Goal: Obtain resource: Obtain resource

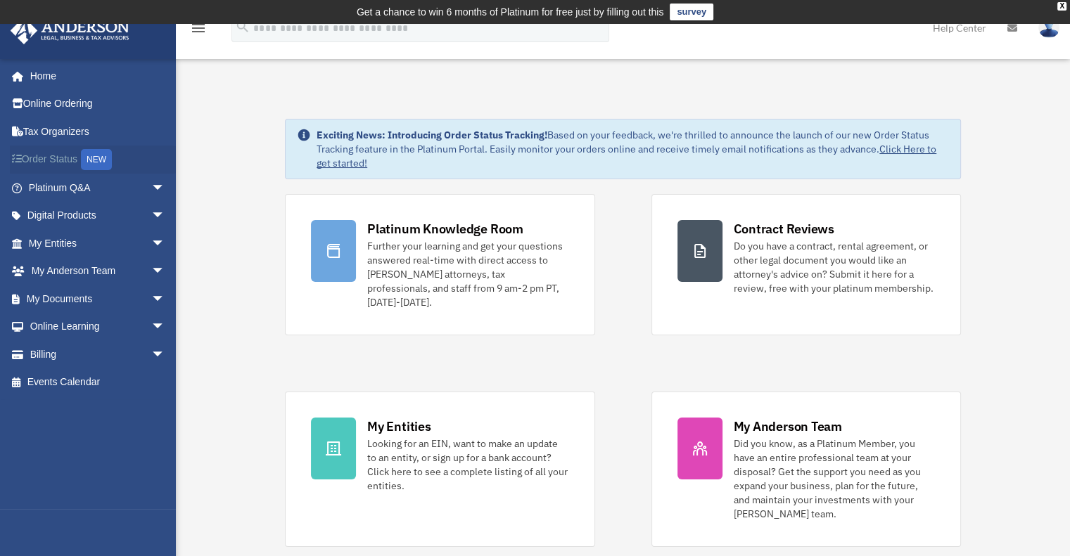
click at [96, 155] on div "NEW" at bounding box center [96, 159] width 31 height 21
click at [151, 184] on span "arrow_drop_down" at bounding box center [165, 188] width 28 height 29
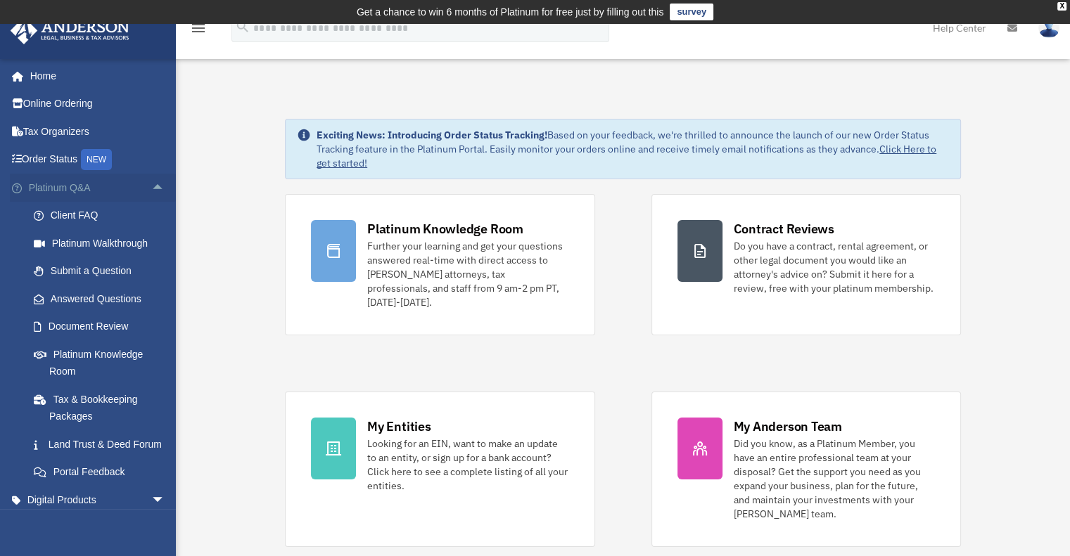
click at [151, 186] on span "arrow_drop_up" at bounding box center [165, 188] width 28 height 29
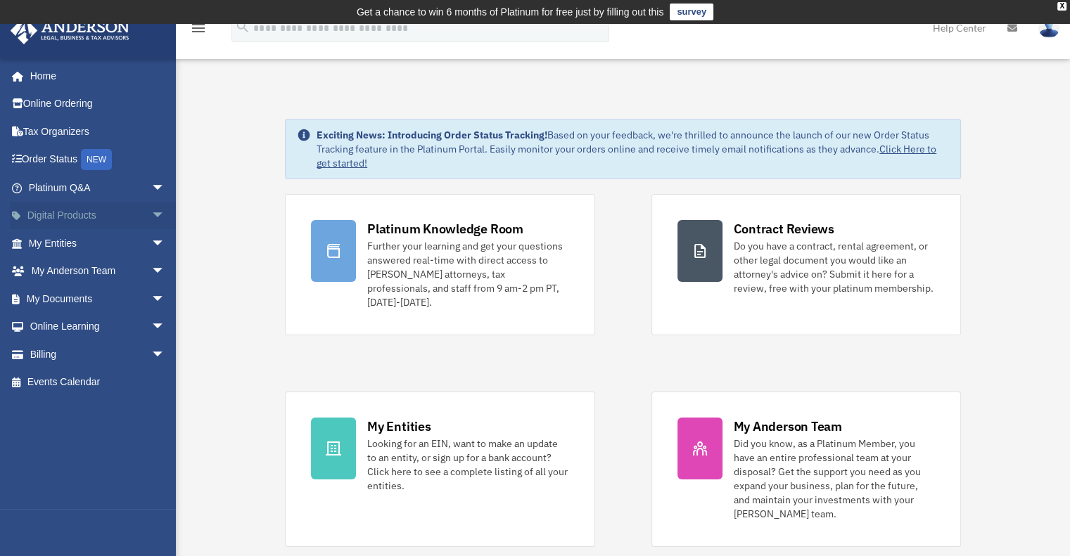
click at [151, 216] on span "arrow_drop_down" at bounding box center [165, 216] width 28 height 29
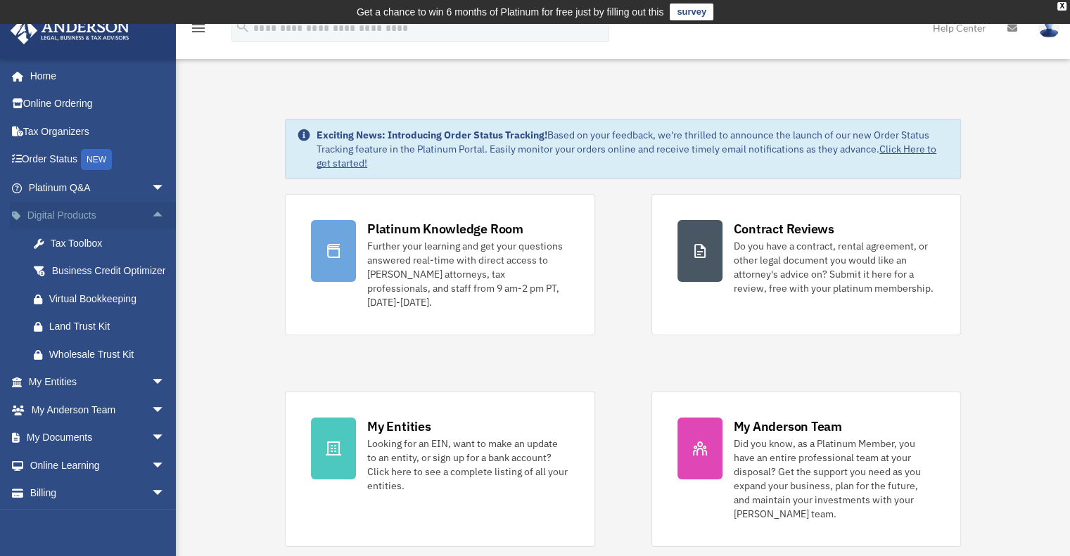
click at [151, 216] on span "arrow_drop_up" at bounding box center [165, 216] width 28 height 29
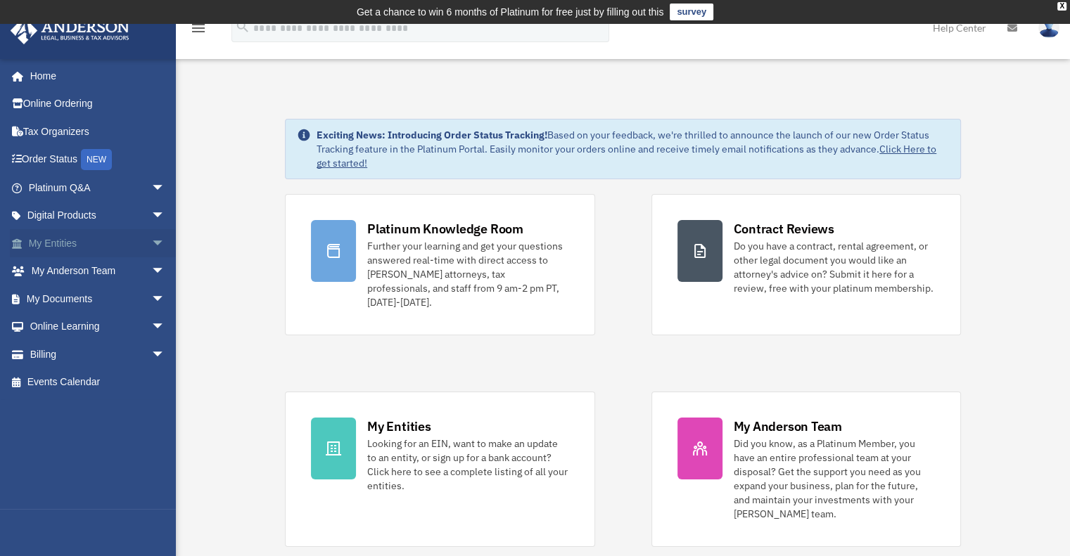
click at [151, 238] on span "arrow_drop_down" at bounding box center [165, 243] width 28 height 29
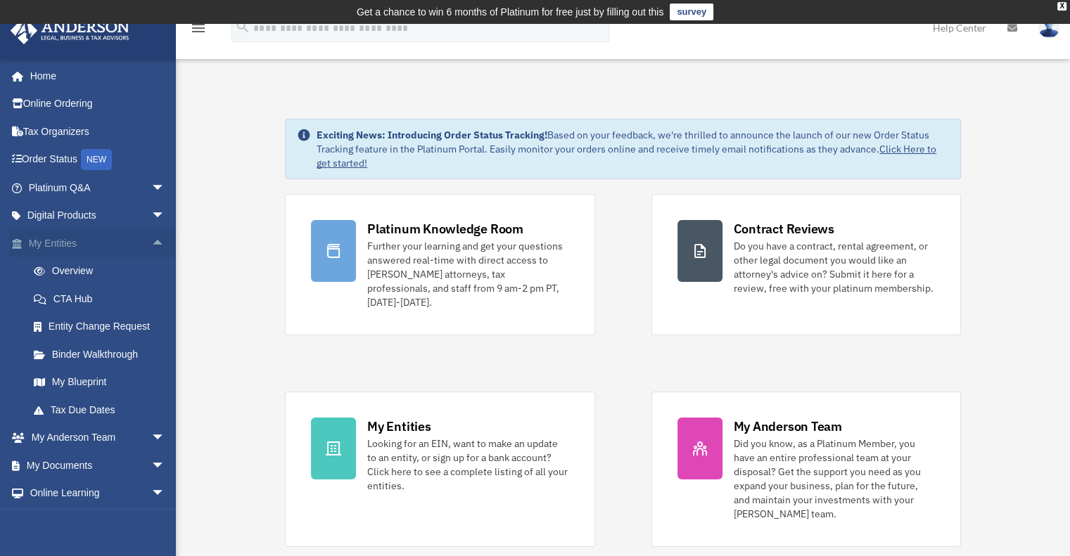
click at [151, 241] on span "arrow_drop_up" at bounding box center [165, 243] width 28 height 29
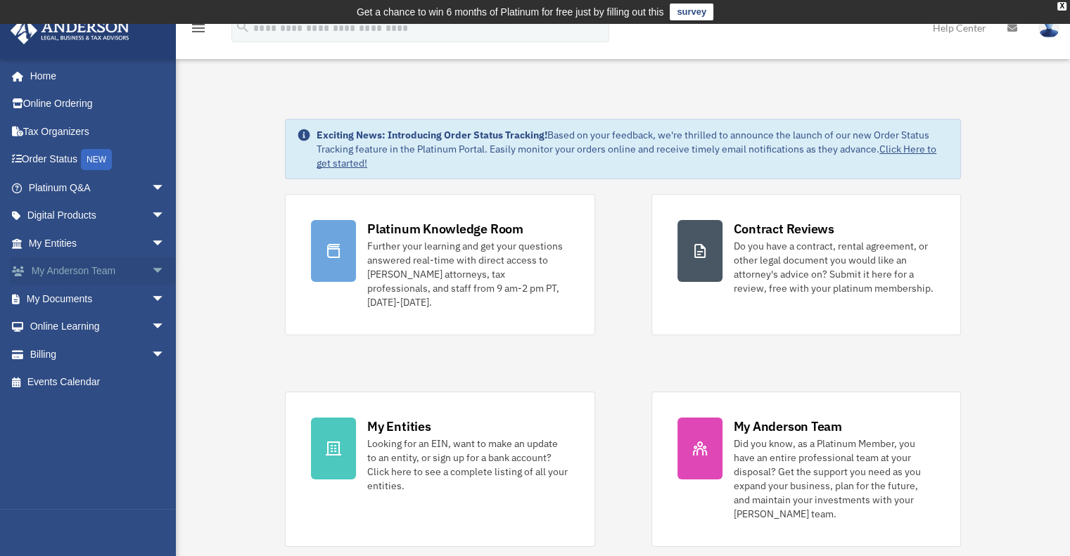
click at [151, 268] on span "arrow_drop_down" at bounding box center [165, 271] width 28 height 29
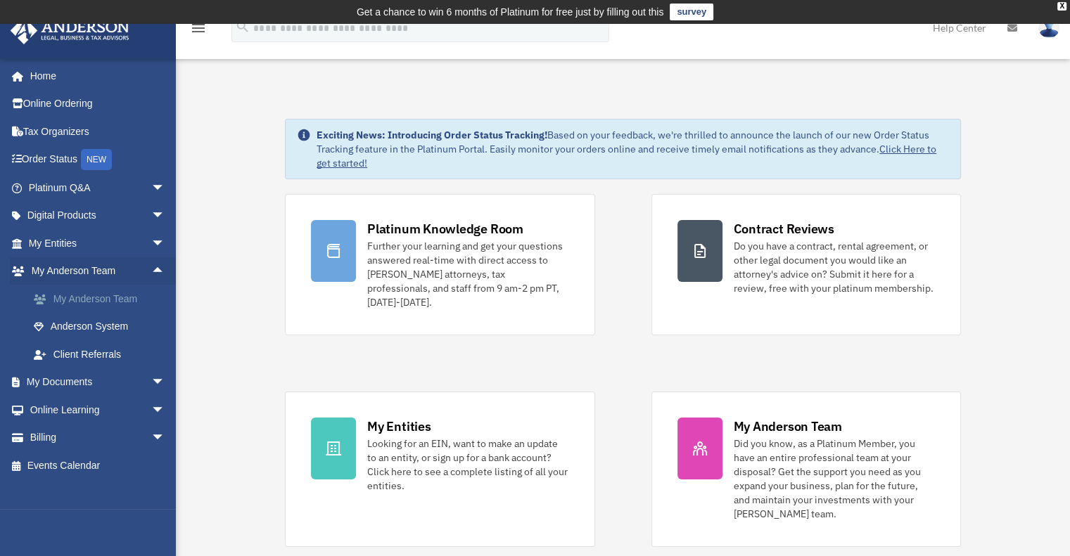
click at [113, 298] on link "My Anderson Team" at bounding box center [103, 299] width 167 height 28
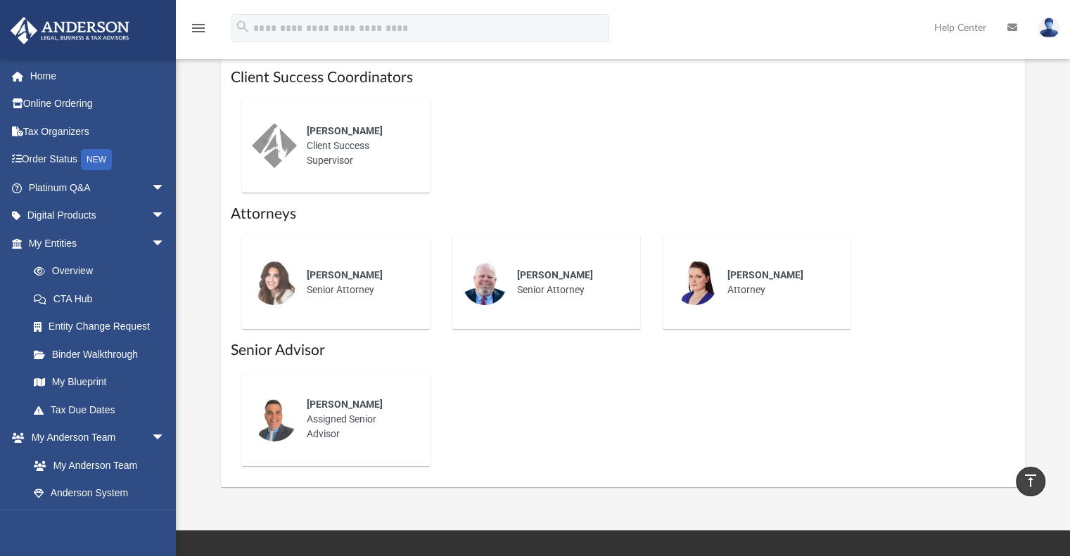
scroll to position [633, 0]
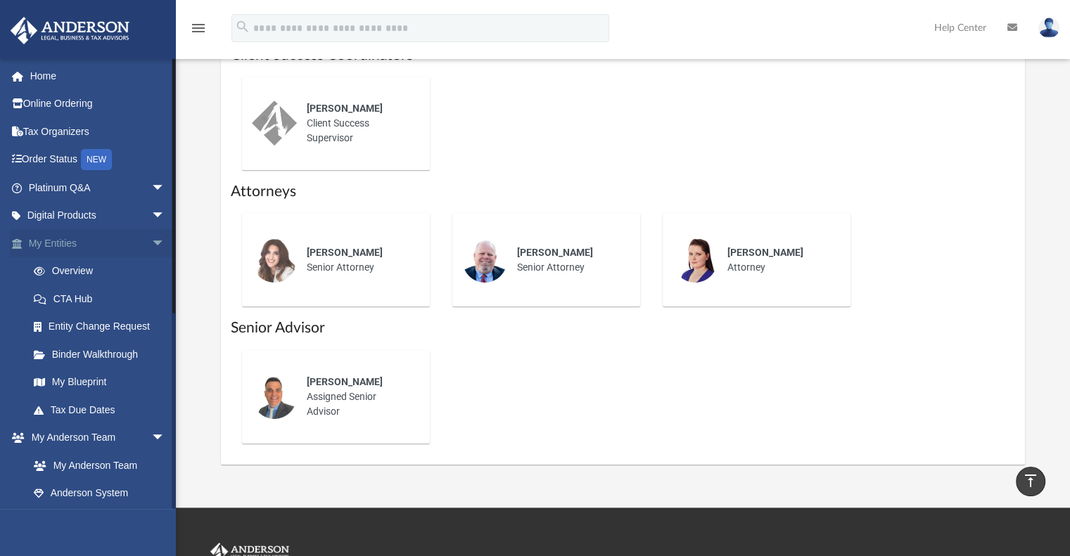
click at [151, 241] on span "arrow_drop_down" at bounding box center [165, 243] width 28 height 29
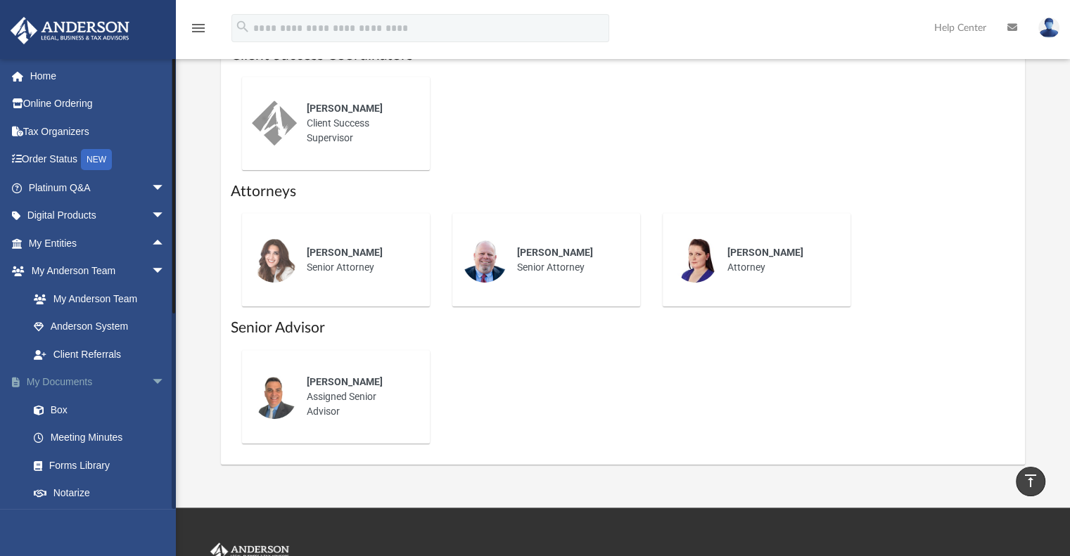
click at [151, 380] on span "arrow_drop_down" at bounding box center [165, 383] width 28 height 29
click at [151, 380] on span "arrow_drop_up" at bounding box center [165, 383] width 28 height 29
click at [60, 410] on link "Box" at bounding box center [103, 410] width 167 height 28
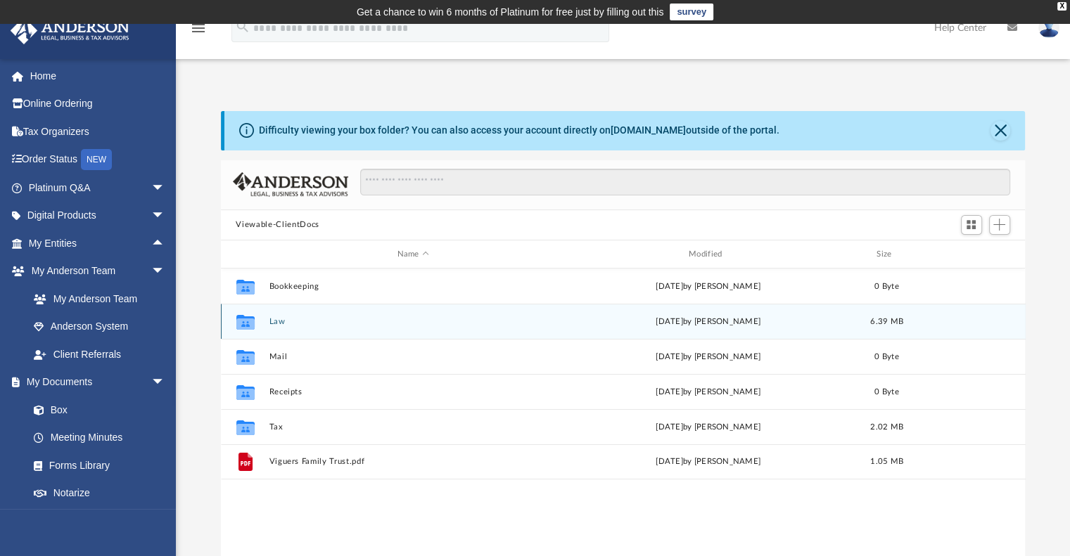
click at [310, 323] on button "Law" at bounding box center [413, 321] width 288 height 9
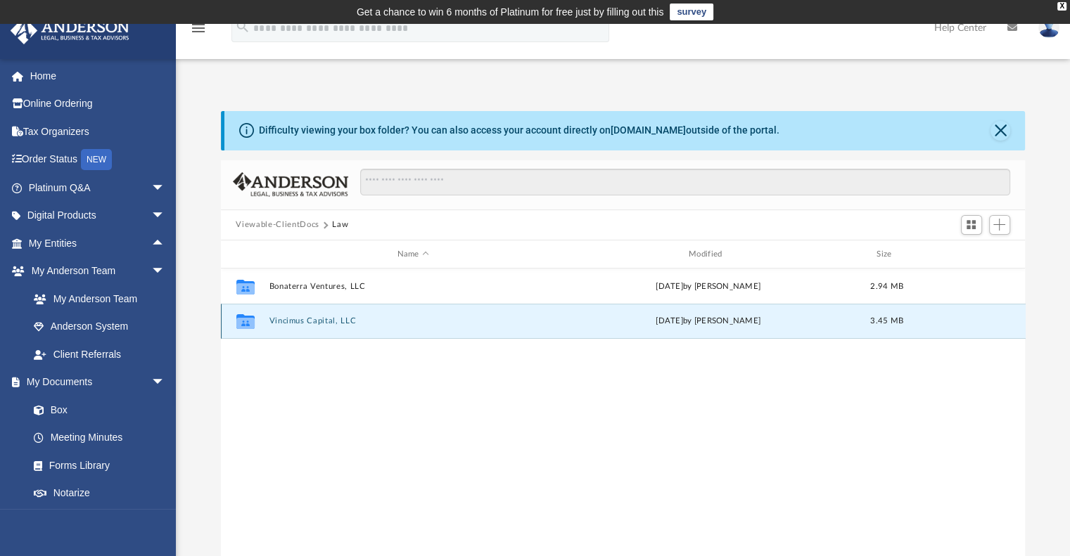
click at [327, 320] on button "Vincimus Capital, LLC" at bounding box center [413, 321] width 288 height 9
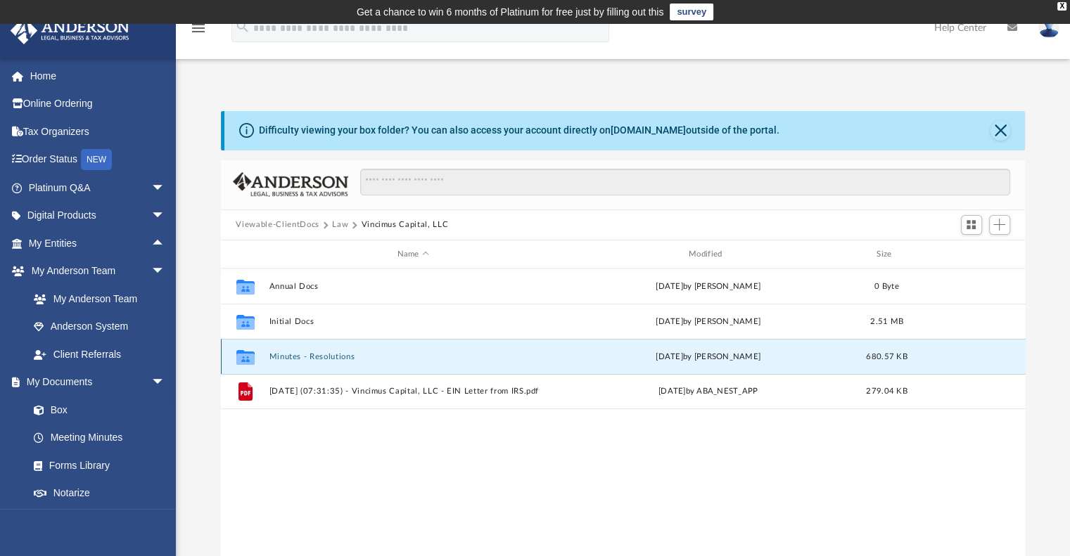
click at [333, 359] on button "Minutes - Resolutions" at bounding box center [413, 356] width 288 height 9
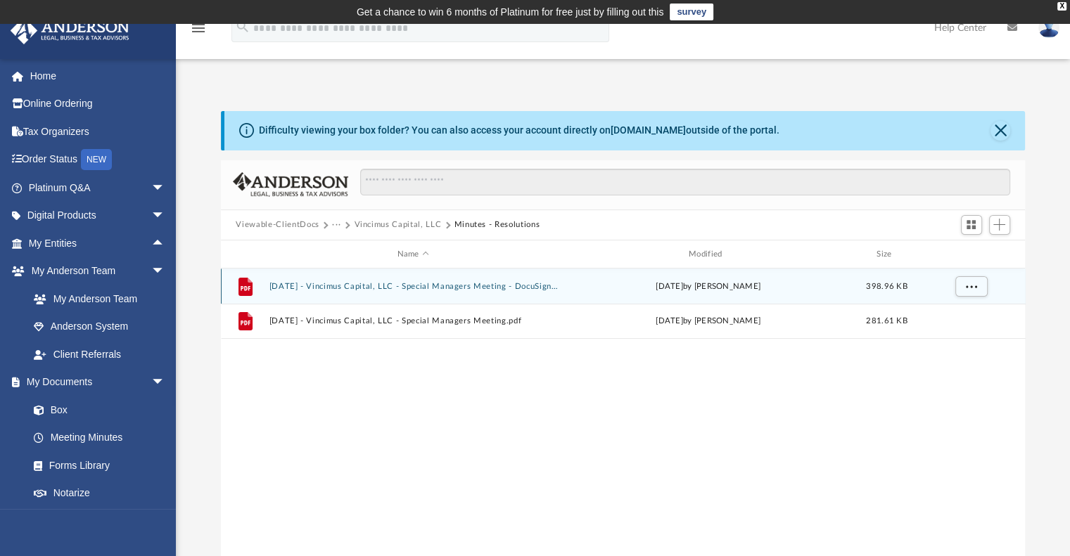
click at [339, 291] on button "[DATE] - Vincimus Capital, LLC - Special Managers Meeting - DocuSigned.pdf" at bounding box center [413, 286] width 288 height 9
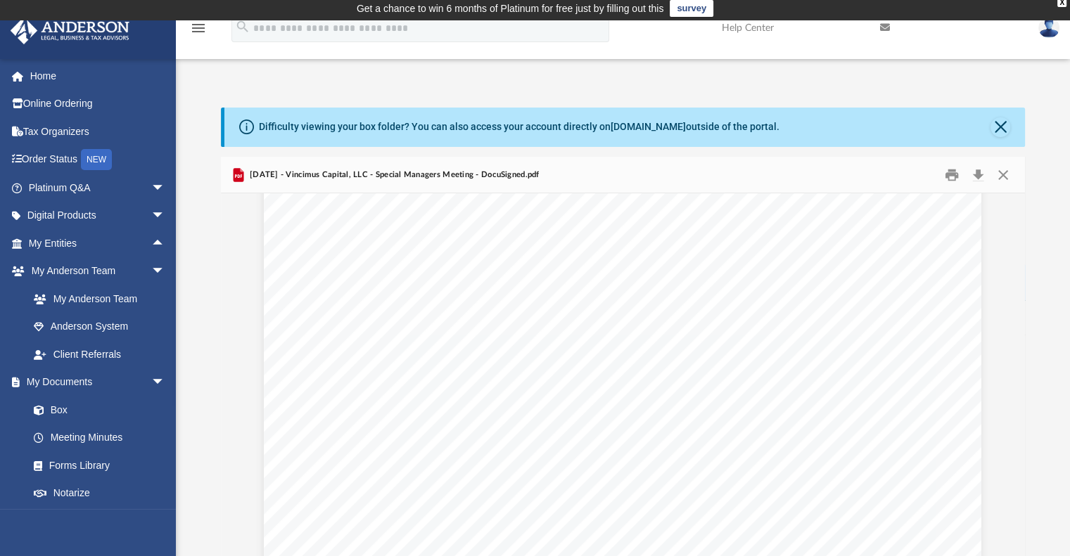
scroll to position [492, 0]
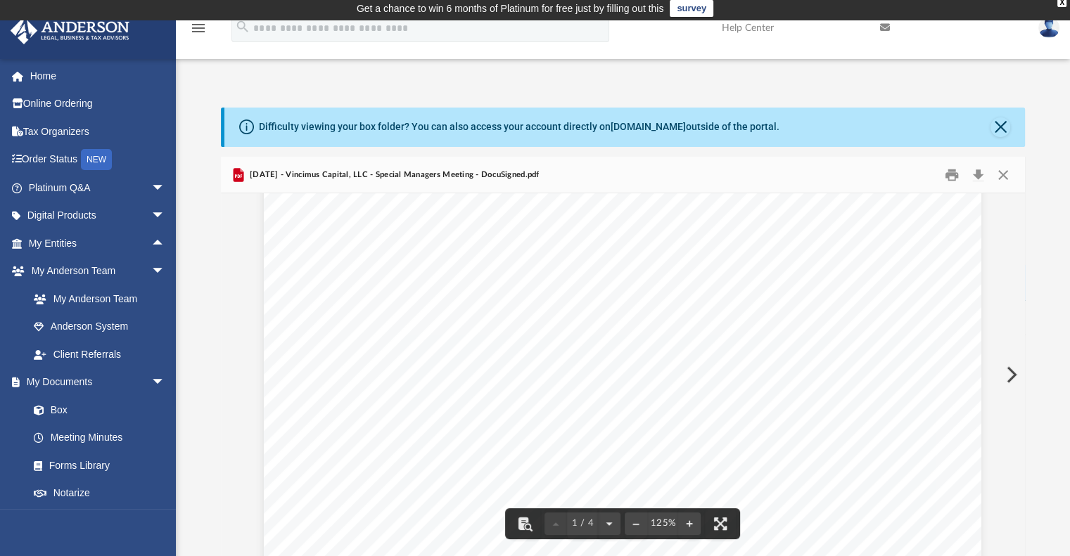
drag, startPoint x: 869, startPoint y: 367, endPoint x: 822, endPoint y: 359, distance: 48.5
click at [822, 359] on div "MINUTES OF THE SPECIAL MEETING OF MANAGERS OF VINCIMUS CAPITAL, LLC A DULY FORM…" at bounding box center [623, 176] width 718 height 929
drag, startPoint x: 856, startPoint y: 364, endPoint x: 805, endPoint y: 348, distance: 53.2
click at [805, 348] on div "MINUTES OF THE SPECIAL MEETING OF MANAGERS OF VINCIMUS CAPITAL, LLC A DULY FORM…" at bounding box center [623, 176] width 718 height 929
click at [805, 355] on span "Sending (Personal) Wallet Address: rMQzvP1hhiaEGa2LYktaoeo7U7hmp4kPns" at bounding box center [642, 349] width 418 height 13
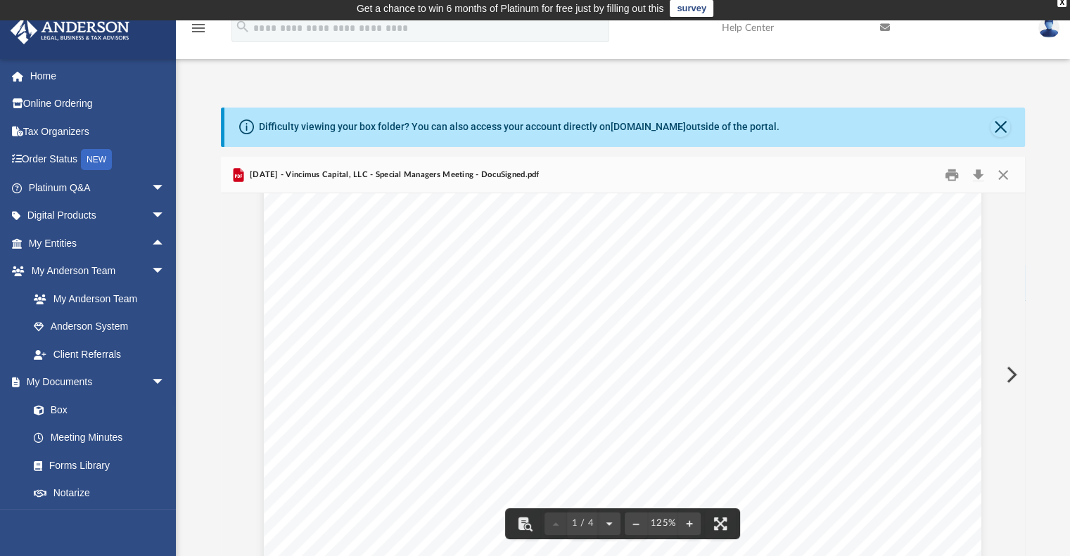
click at [532, 361] on span "Receiving (Corporate) Wallet Address: rD9d9aufujhgrhv1ay3PEkXMoraS5BHTFr" at bounding box center [647, 364] width 428 height 13
click at [452, 324] on span "Qty = 10,000.00 @ $2.66 per = $25,576.11" at bounding box center [544, 319] width 223 height 13
click at [447, 307] on span "1. Asset: Ripple XRP" at bounding box center [488, 304] width 110 height 13
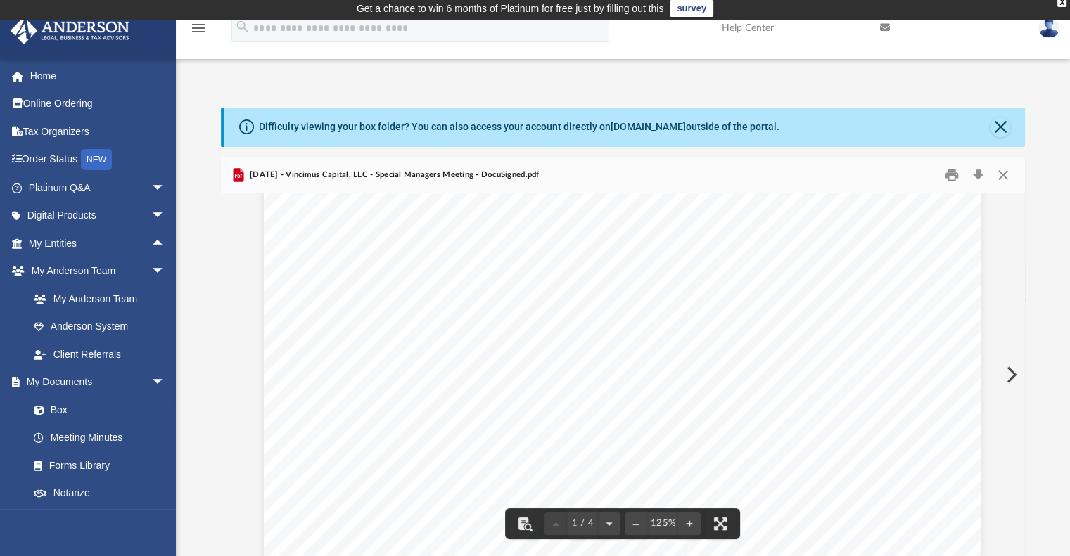
click at [483, 307] on span "1. Asset: Ripple XRP" at bounding box center [488, 304] width 110 height 13
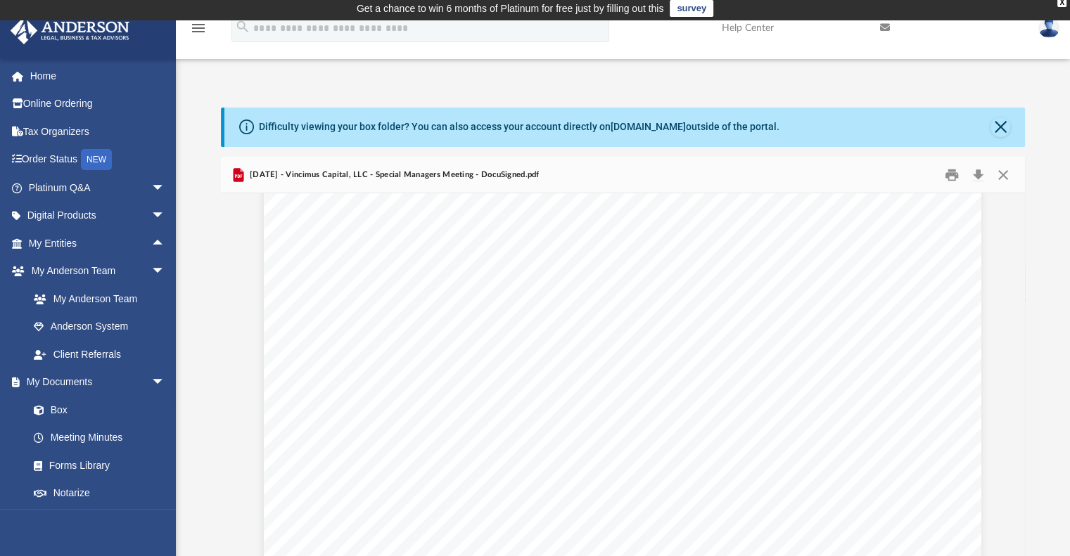
scroll to position [0, 0]
click at [88, 465] on link "Forms Library" at bounding box center [103, 466] width 167 height 28
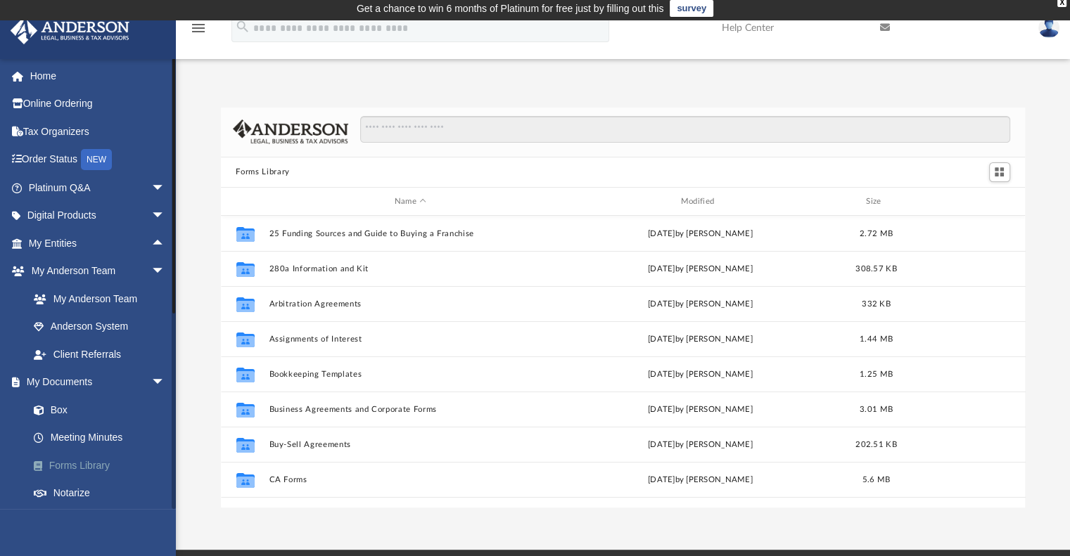
scroll to position [309, 794]
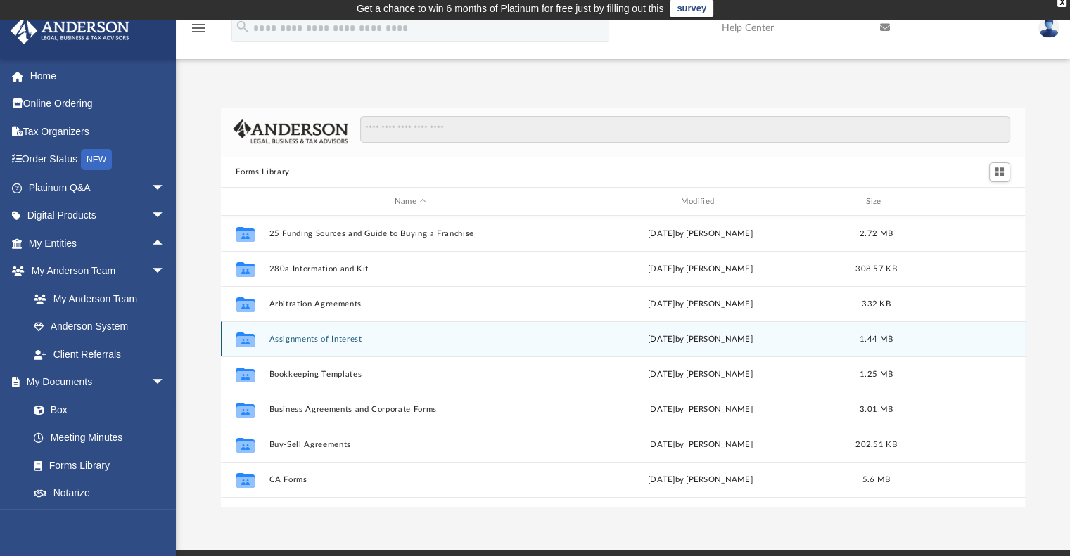
click at [295, 337] on button "Assignments of Interest" at bounding box center [410, 339] width 283 height 9
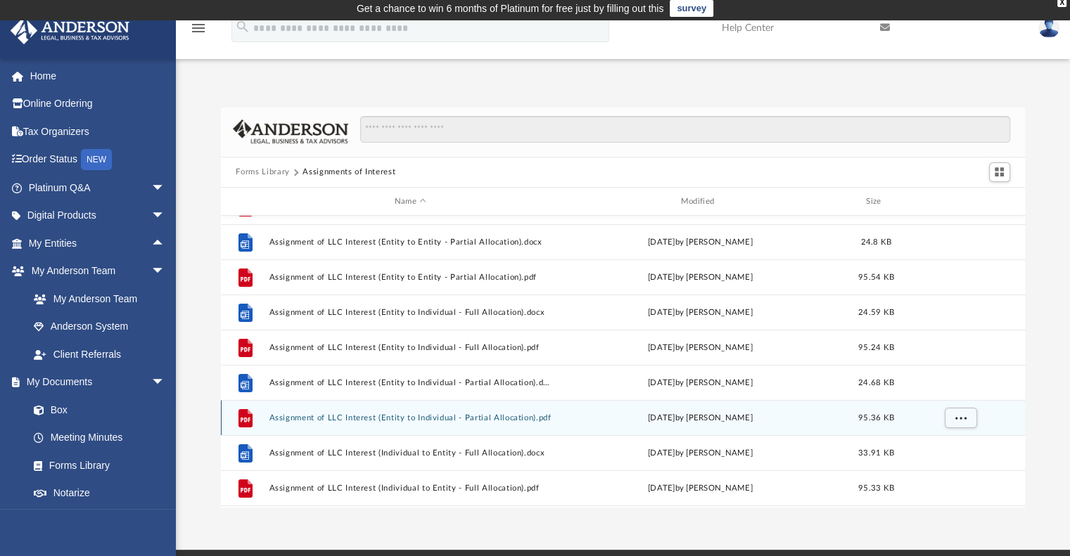
scroll to position [141, 0]
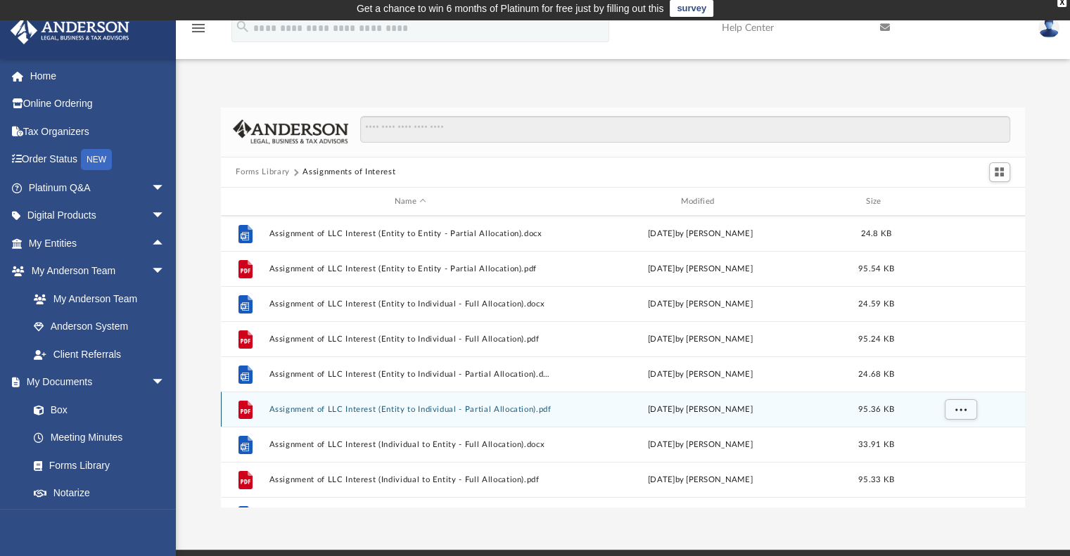
click at [412, 407] on button "Assignment of LLC Interest (Entity to Individual - Partial Allocation).pdf" at bounding box center [410, 409] width 283 height 9
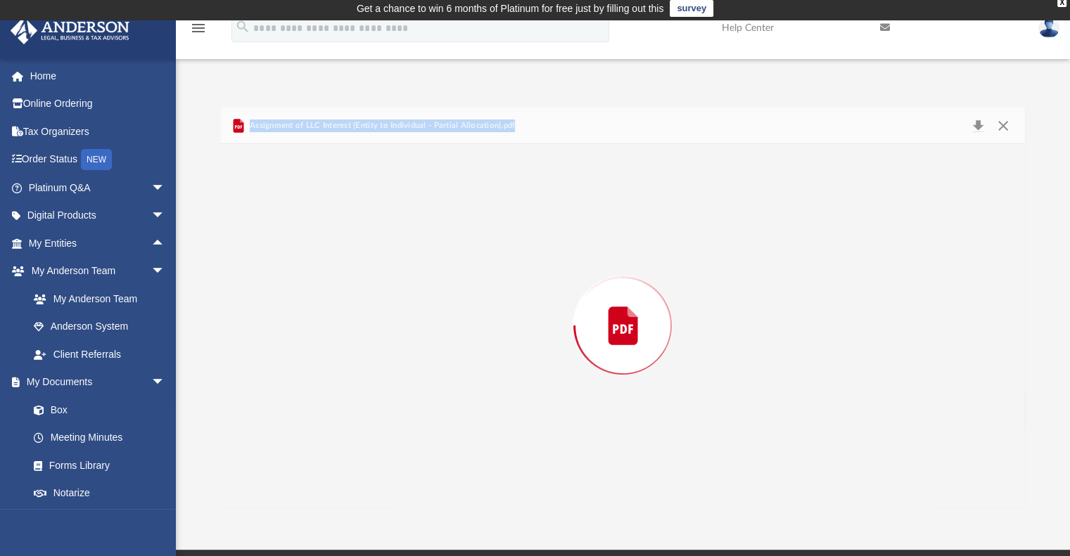
click at [412, 407] on div "Preview" at bounding box center [623, 325] width 805 height 363
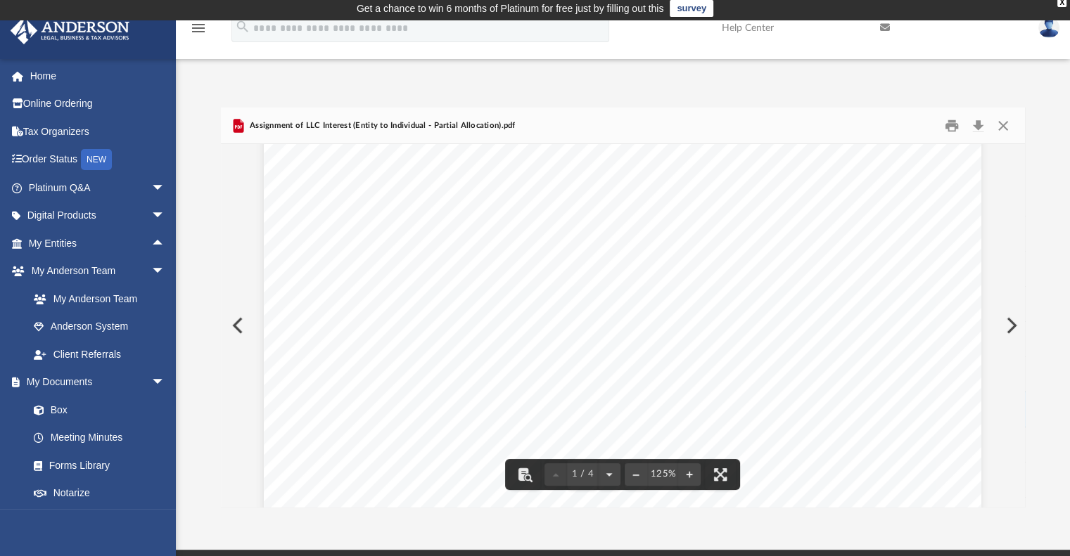
click at [526, 251] on span "Membership Interest in ___________________________, LLC, a" at bounding box center [535, 249] width 373 height 14
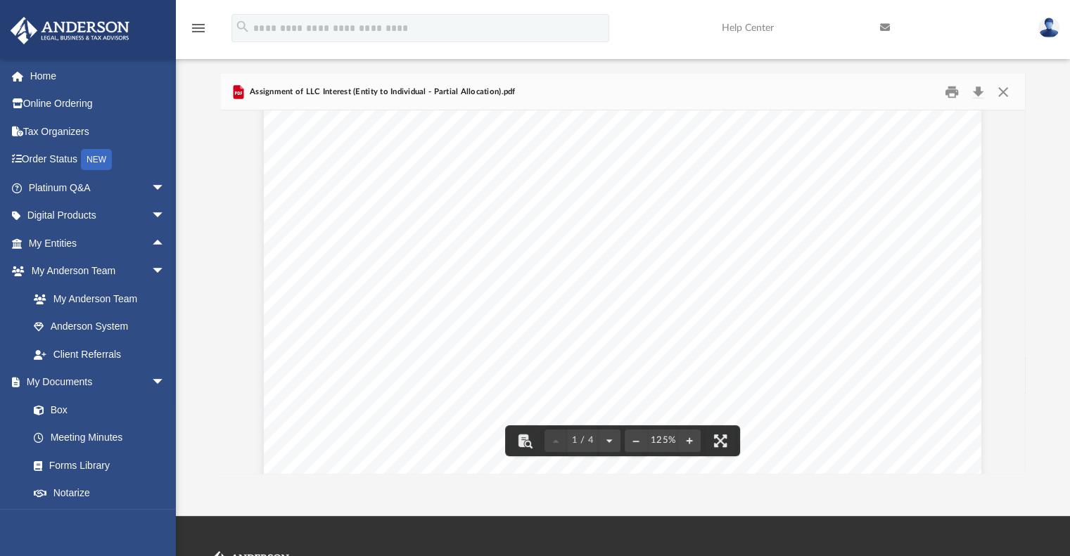
scroll to position [0, 0]
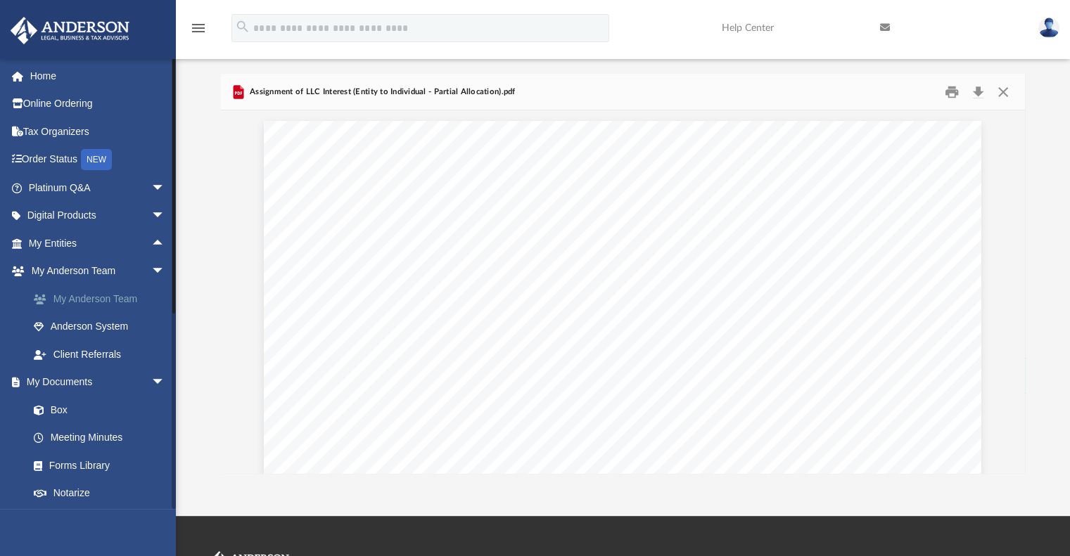
click at [82, 296] on link "My Anderson Team" at bounding box center [103, 299] width 167 height 28
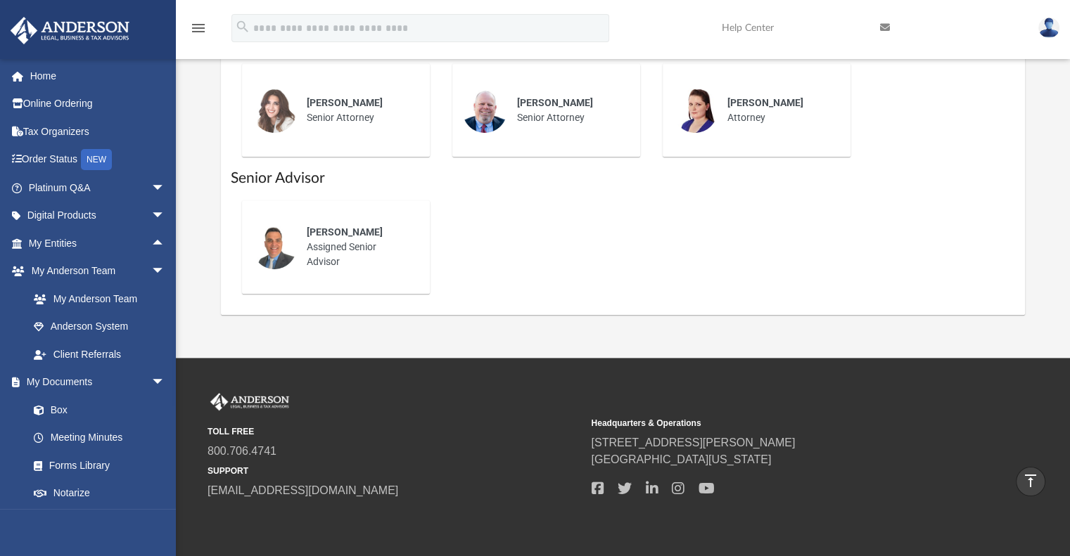
scroll to position [811, 0]
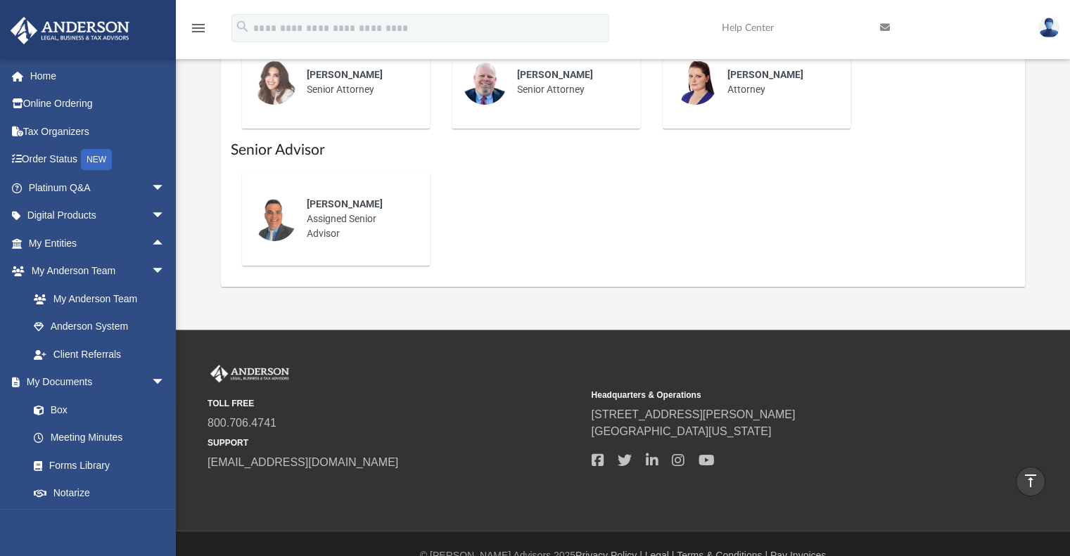
click at [347, 221] on div "[PERSON_NAME] Assigned Senior Advisor" at bounding box center [358, 219] width 123 height 64
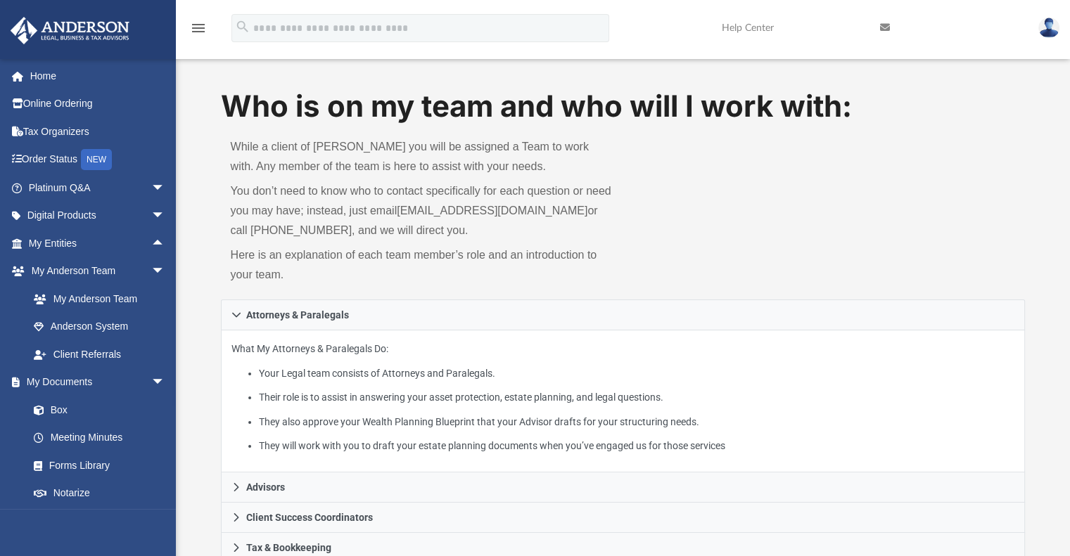
scroll to position [0, 0]
